Goal: Navigation & Orientation: Go to known website

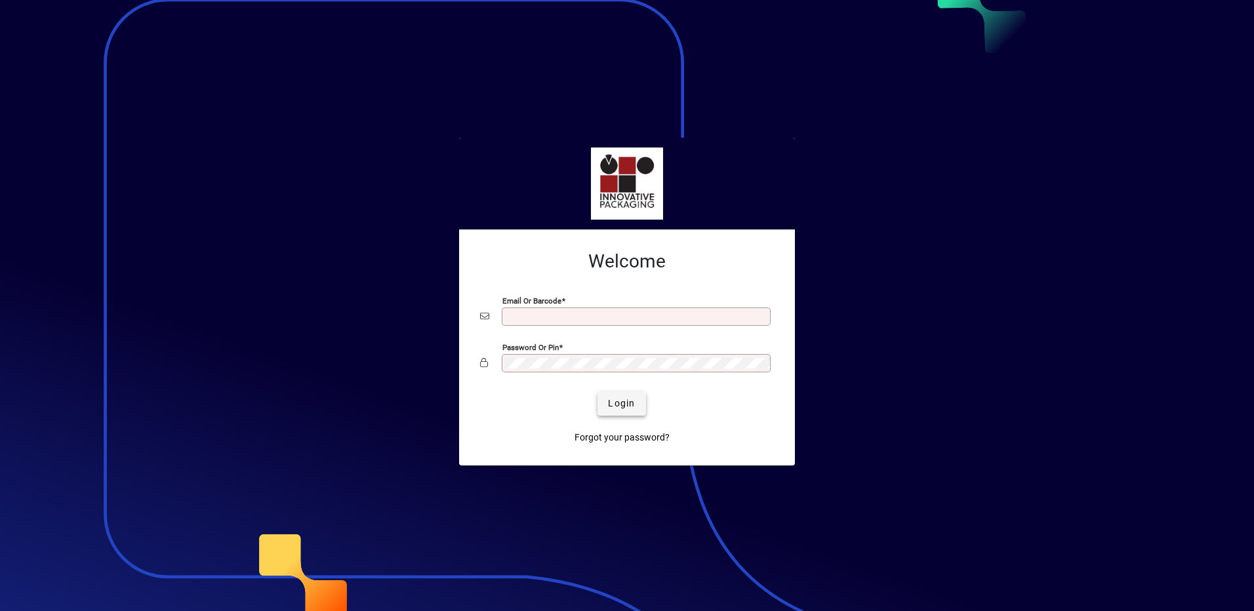
type input "**********"
click at [627, 407] on span "Login" at bounding box center [621, 404] width 27 height 14
